Goal: Information Seeking & Learning: Learn about a topic

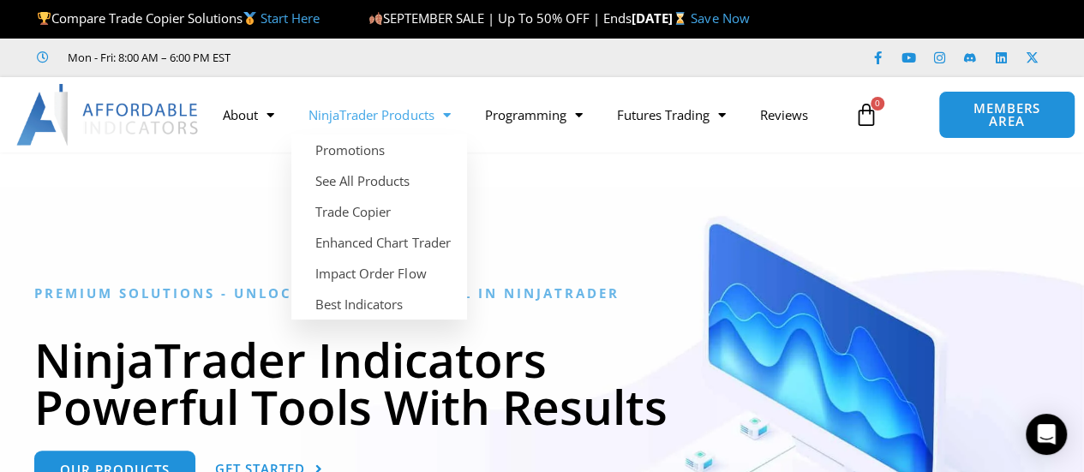
click at [443, 117] on span "Menu" at bounding box center [442, 115] width 16 height 30
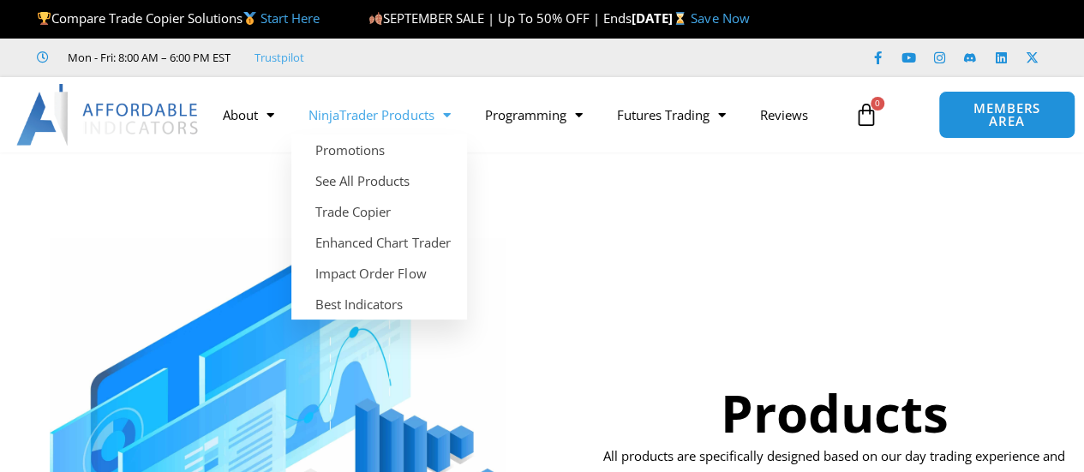
click at [450, 115] on span "Menu" at bounding box center [442, 115] width 16 height 30
click at [363, 306] on link "Best Indicators" at bounding box center [379, 304] width 176 height 31
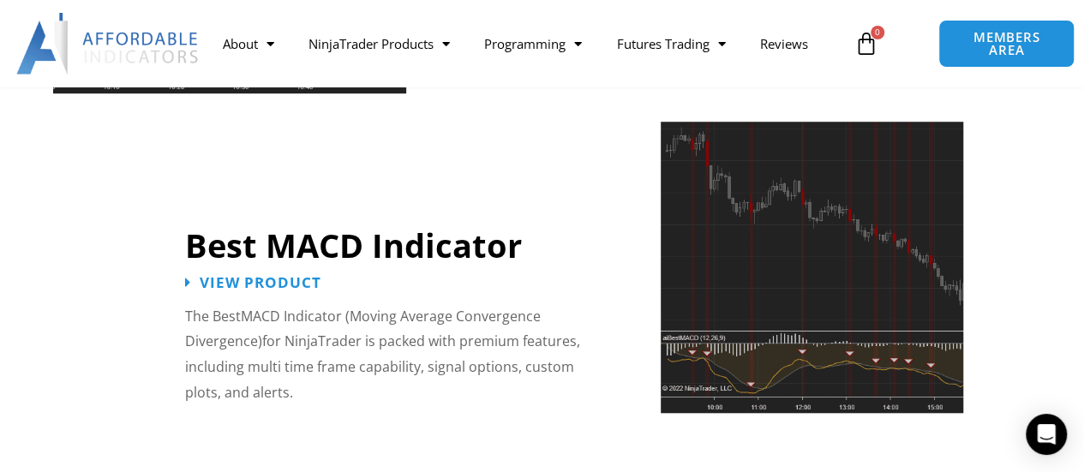
scroll to position [3850, 0]
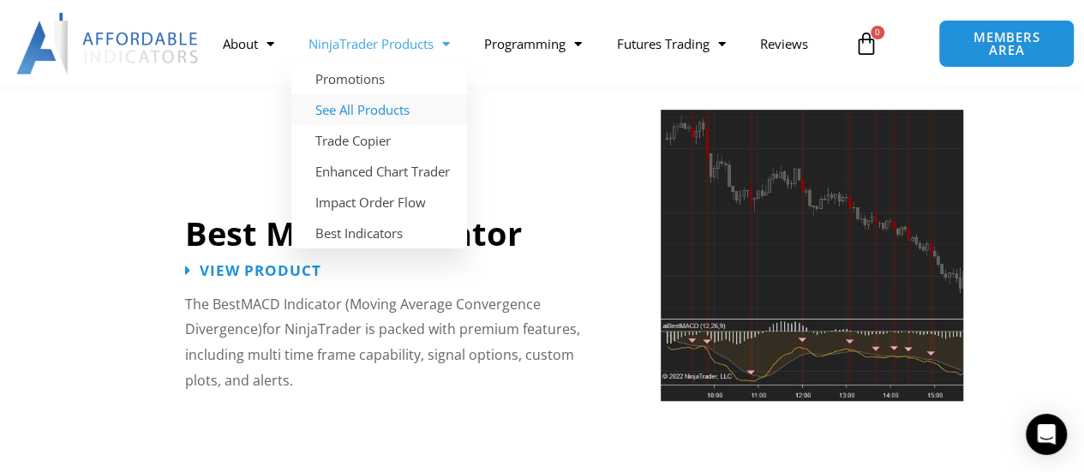
click at [370, 111] on link "See All Products" at bounding box center [379, 109] width 176 height 31
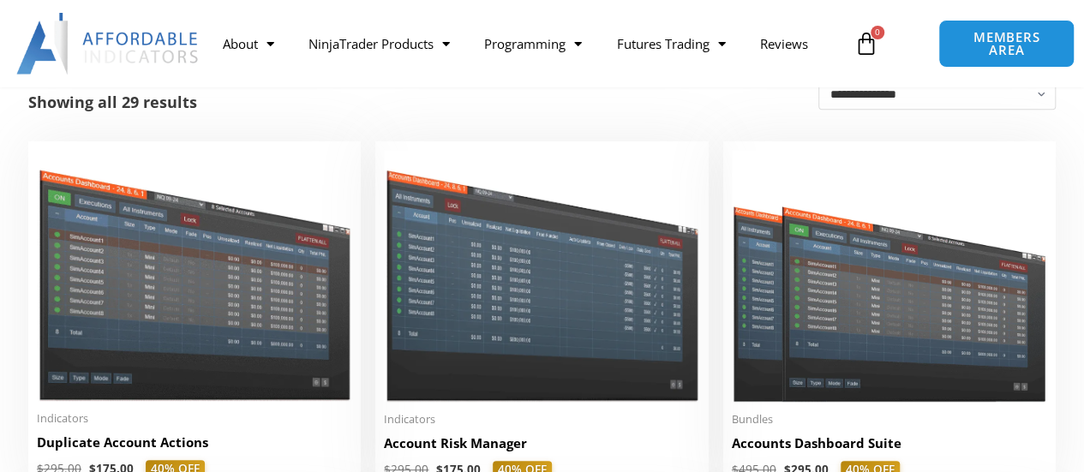
scroll to position [428, 0]
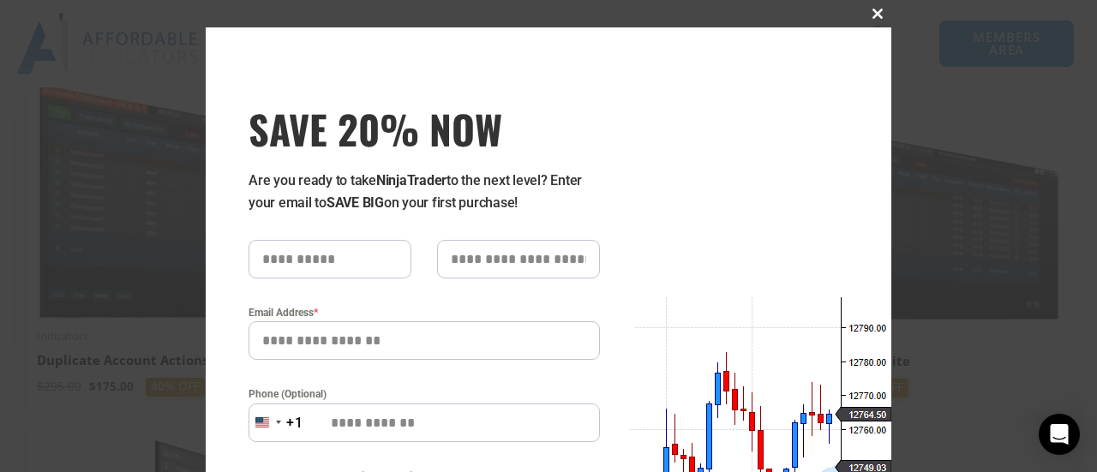
click at [872, 15] on span "SAVE 20% NOW popup" at bounding box center [877, 14] width 27 height 10
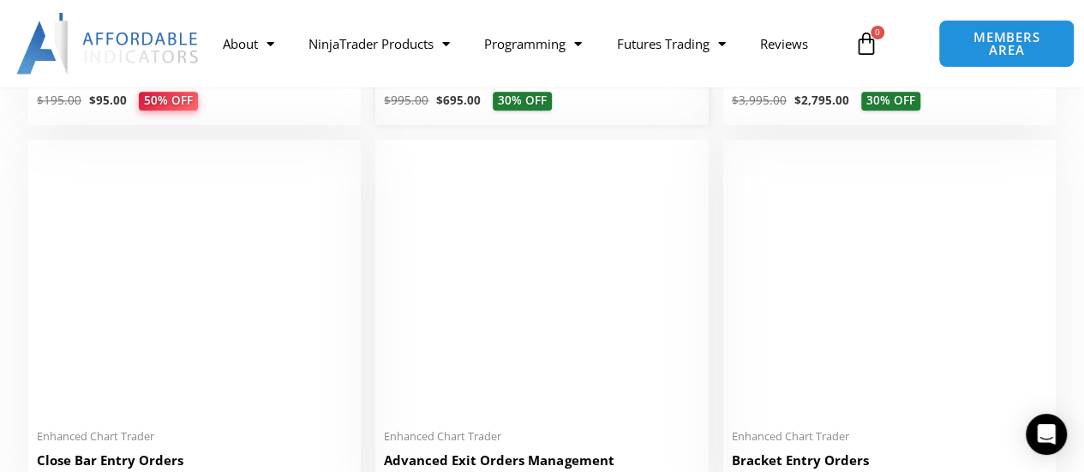
scroll to position [1200, 0]
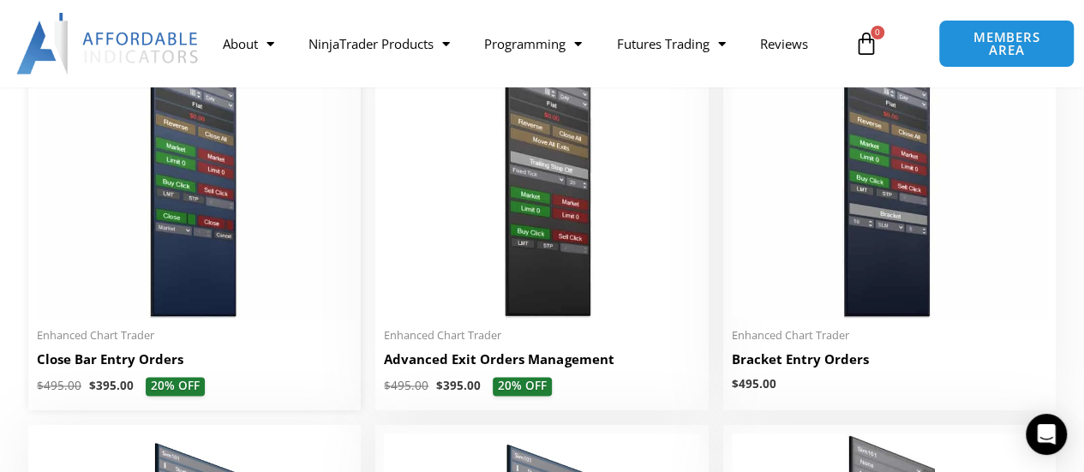
click at [108, 360] on h2 "Close Bar Entry Orders" at bounding box center [194, 359] width 315 height 18
